Goal: Transaction & Acquisition: Subscribe to service/newsletter

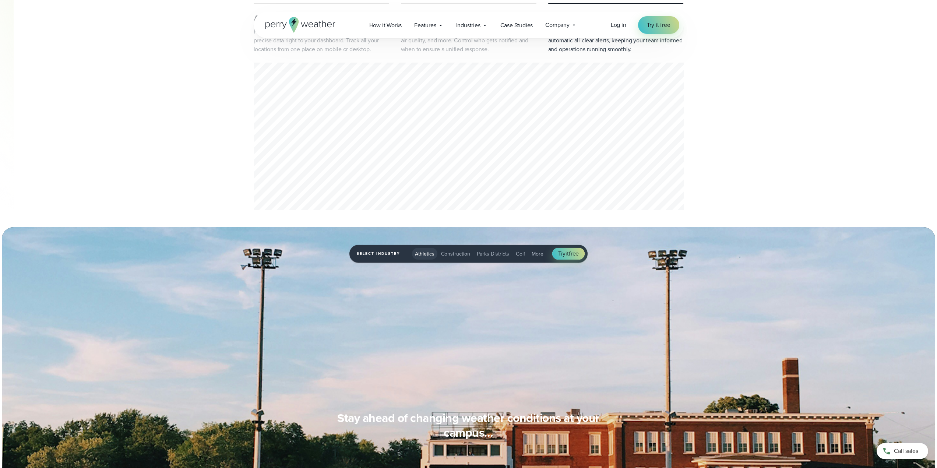
scroll to position [221, 0]
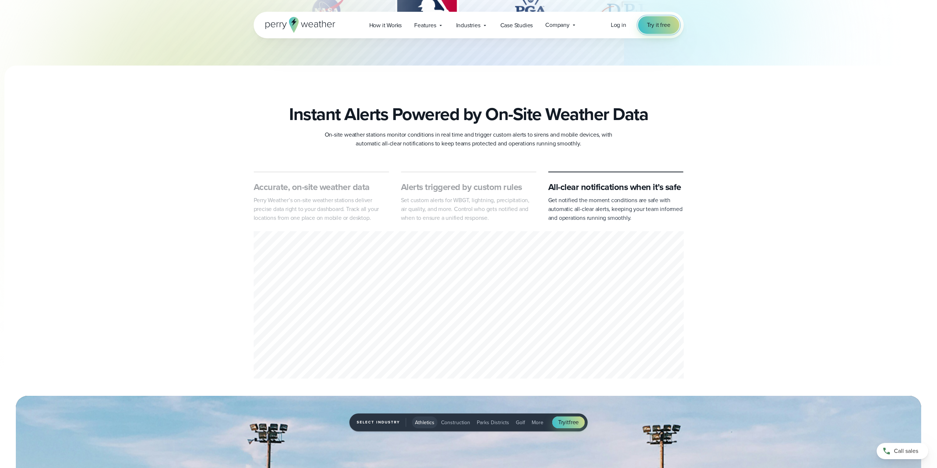
click at [652, 24] on span "Try it free" at bounding box center [659, 25] width 24 height 9
